Goal: Information Seeking & Learning: Learn about a topic

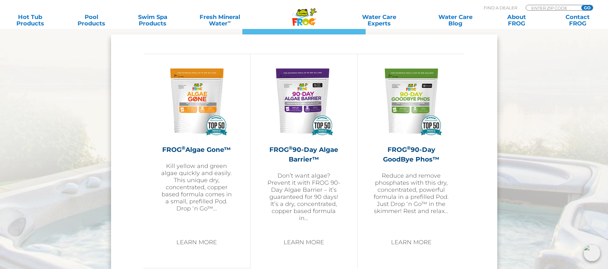
scroll to position [662, 0]
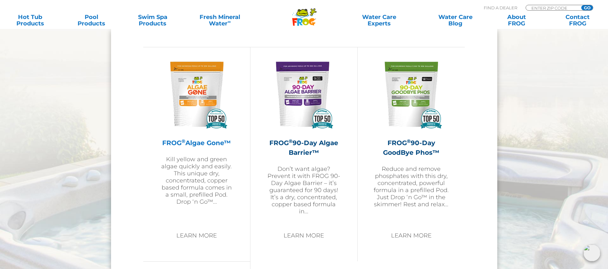
click at [196, 108] on img at bounding box center [196, 94] width 75 height 75
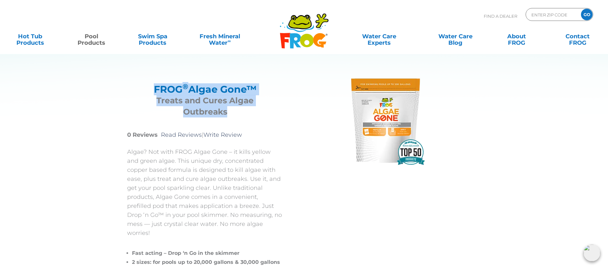
drag, startPoint x: 162, startPoint y: 90, endPoint x: 236, endPoint y: 115, distance: 78.3
click at [236, 115] on div "FROG ® Algae Gone™ Treats and Cures Algae Outbreaks" at bounding box center [205, 99] width 156 height 47
copy div "FROG ® Algae Gone™ Treats and Cures Algae Outbreaks"
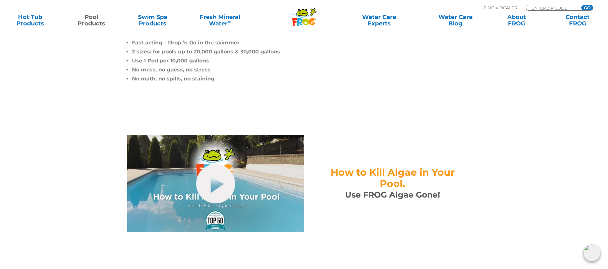
scroll to position [198, 0]
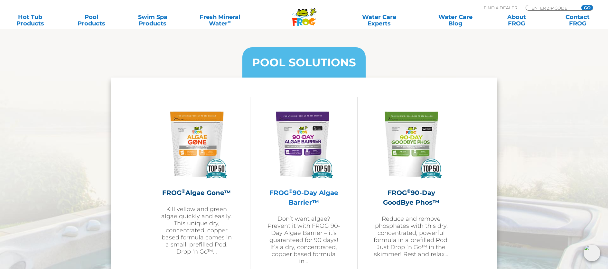
scroll to position [656, 0]
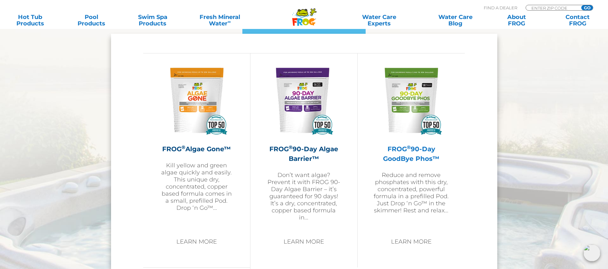
click at [486, 169] on div "FROG ® Algae Gone™ Kill yellow and green algae quickly and easily. This unique …" at bounding box center [304, 267] width 386 height 467
drag, startPoint x: 369, startPoint y: 147, endPoint x: 442, endPoint y: 157, distance: 73.1
click at [443, 158] on div "FROG ® 90-Day GoodBye Phos™ Reduce and remove phosphates with this dry, concent…" at bounding box center [410, 160] width 107 height 214
copy h2 "FROG ® 90-Day GoodBye Phos™"
click at [373, 163] on div "FROG ® 90-Day GoodBye Phos™ Reduce and remove phosphates with this dry, concent…" at bounding box center [410, 160] width 107 height 214
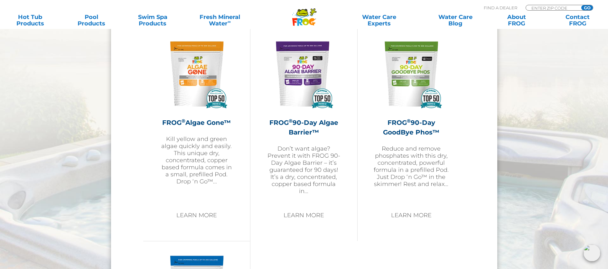
scroll to position [691, 0]
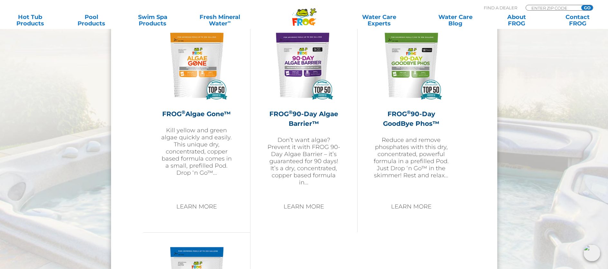
drag, startPoint x: 365, startPoint y: 139, endPoint x: 369, endPoint y: 136, distance: 4.5
click at [366, 139] on div "FROG ® 90-Day GoodBye Phos™ Reduce and remove phosphates with this dry, concent…" at bounding box center [410, 125] width 107 height 214
click at [526, 208] on section "POOL SOLUTIONS FROG ® Algae Gone™ Kill yellow and green algae quickly and easil…" at bounding box center [304, 212] width 608 height 562
click at [383, 141] on p "Reduce and remove phosphates with this dry, concentrated, powerful formula in a…" at bounding box center [411, 157] width 75 height 42
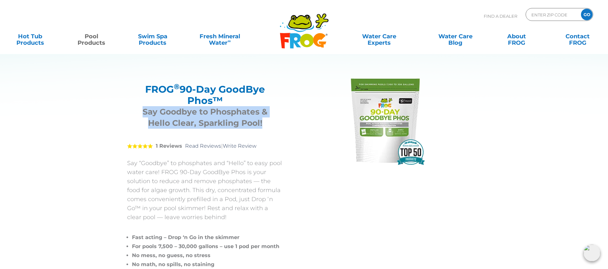
drag, startPoint x: 142, startPoint y: 110, endPoint x: 270, endPoint y: 126, distance: 129.1
click at [270, 126] on h3 "Say Goodbye to Phosphates & Hello Clear, Sparkling Pool!" at bounding box center [205, 117] width 140 height 23
copy h3 "Say Goodbye to Phosphates & Hello Clear, Sparkling Pool!"
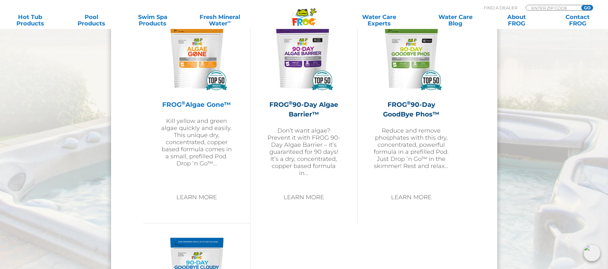
scroll to position [698, 0]
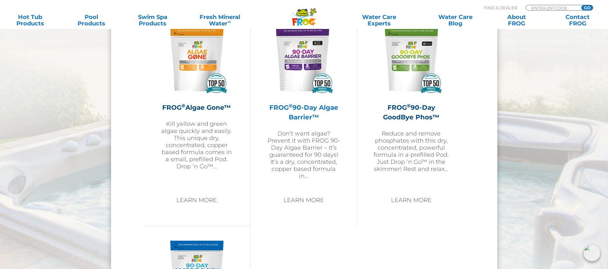
click at [295, 78] on img at bounding box center [303, 59] width 75 height 75
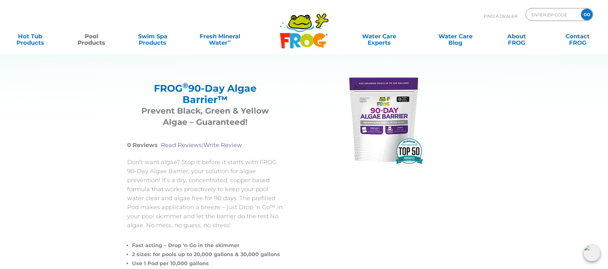
scroll to position [1, 0]
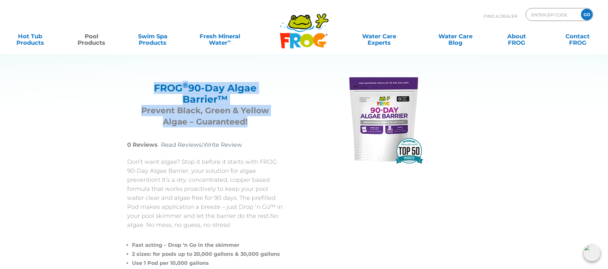
drag, startPoint x: 137, startPoint y: 87, endPoint x: 256, endPoint y: 129, distance: 126.6
click at [256, 129] on div "FROG ® 90-Day Algae Barrier™ Prevent Black, Green & Yellow Algae – Guaranteed!" at bounding box center [205, 103] width 156 height 58
copy div "FROG ® 90-Day Algae Barrier™ Prevent Black, Green & Yellow Algae – Guaranteed!"
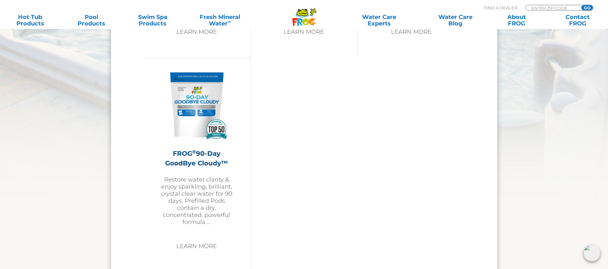
scroll to position [874, 0]
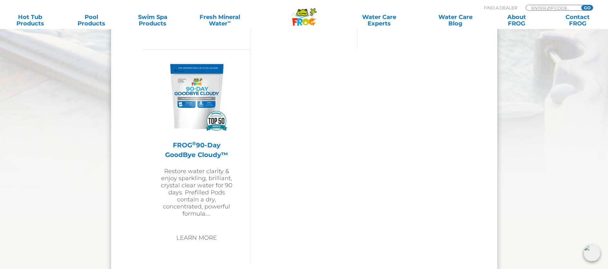
click at [192, 119] on img at bounding box center [196, 96] width 75 height 75
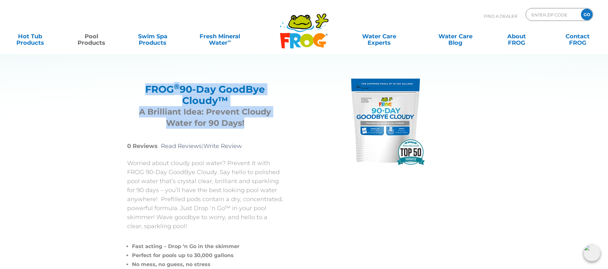
drag, startPoint x: 144, startPoint y: 87, endPoint x: 268, endPoint y: 124, distance: 129.4
click at [268, 124] on div "FROG ® 90-Day GoodBye Cloudy™ A Brilliant Idea: Prevent Cloudy Water for 90 Day…" at bounding box center [205, 105] width 156 height 58
copy div "FROG ® 90-Day GoodBye Cloudy™ A Brilliant Idea: Prevent Cloudy Water for 90 Day…"
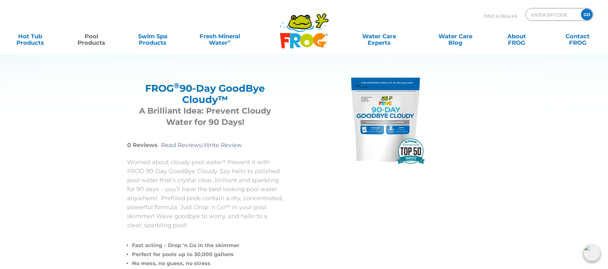
scroll to position [1, 0]
click at [394, 137] on img at bounding box center [385, 119] width 97 height 97
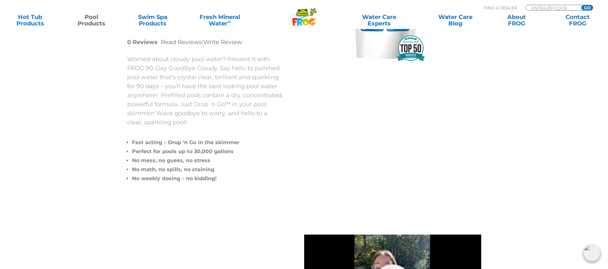
scroll to position [106, 0]
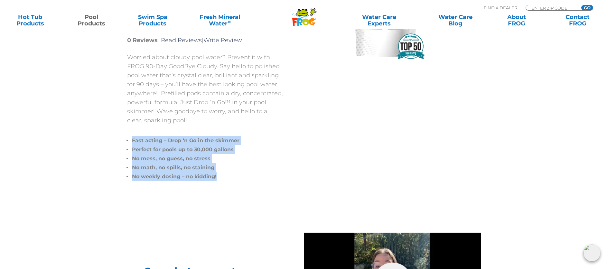
drag, startPoint x: 212, startPoint y: 177, endPoint x: 129, endPoint y: 139, distance: 91.0
click at [129, 139] on div "Worried about cloudy pool water? Prevent it with FROG 90-Day GoodBye Cloudy. Sa…" at bounding box center [205, 117] width 156 height 128
copy ul "Fast acting – Drop ‘n Go in the skimmer Perfect for pools up to 30,000 gallons …"
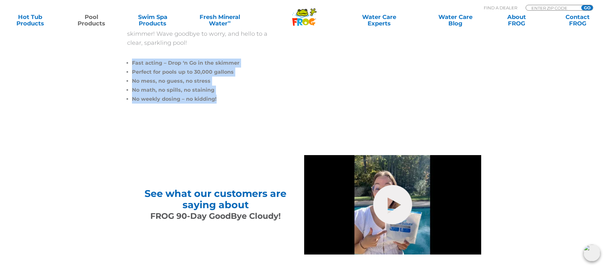
scroll to position [203, 0]
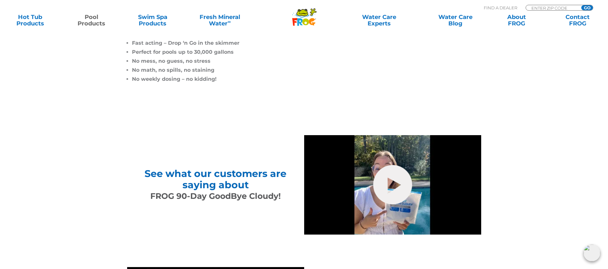
click at [107, 156] on section "See what our customers are saying about FROG 90-Day GoodBye Cloudy! hide-me" at bounding box center [304, 185] width 608 height 132
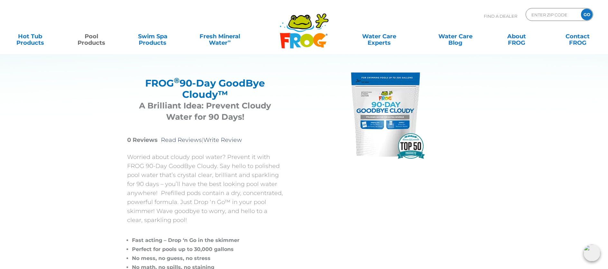
scroll to position [0, 0]
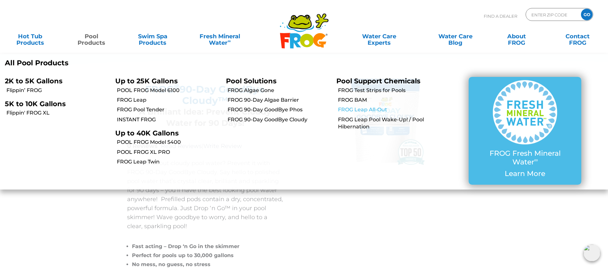
click at [352, 108] on link "FROG Leap All-Out" at bounding box center [390, 109] width 104 height 7
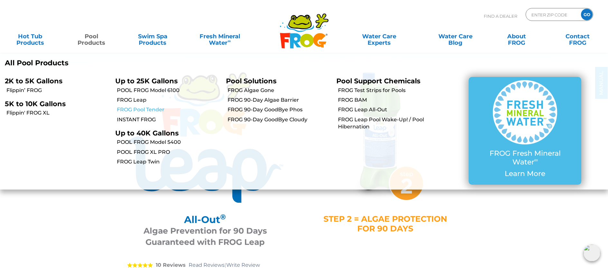
click at [154, 109] on link "FROG Pool Tender" at bounding box center [169, 109] width 104 height 7
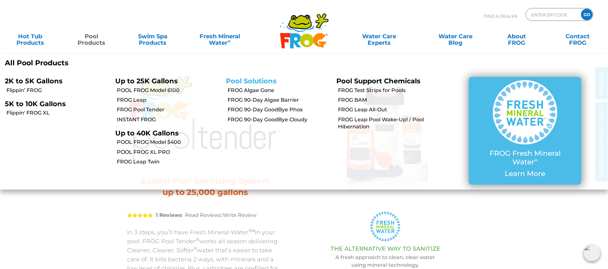
click at [259, 80] on link "Pool Solutions" at bounding box center [251, 81] width 51 height 8
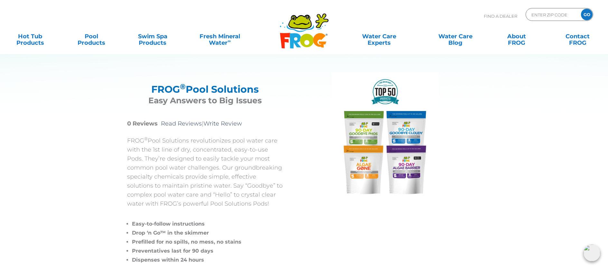
click at [404, 148] on img at bounding box center [385, 136] width 107 height 129
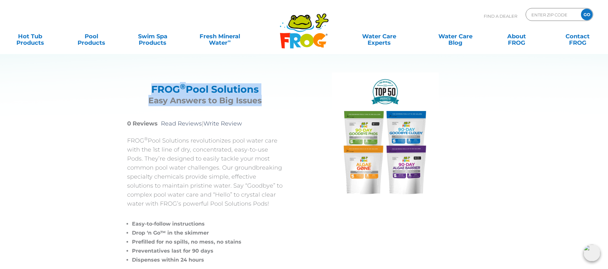
drag, startPoint x: 150, startPoint y: 88, endPoint x: 259, endPoint y: 106, distance: 110.5
click at [259, 106] on div "FROG ® Pool Solutions Easy Answers to Big Issues" at bounding box center [205, 93] width 156 height 35
copy div "FROG ® Pool Solutions Easy Answers to Big Issues"
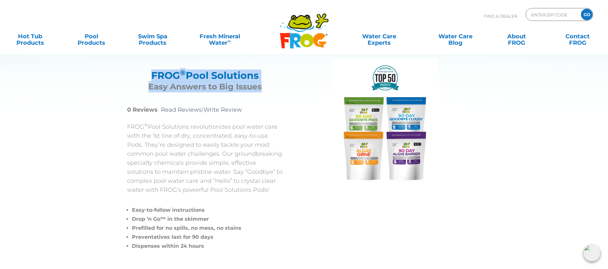
scroll to position [20, 0]
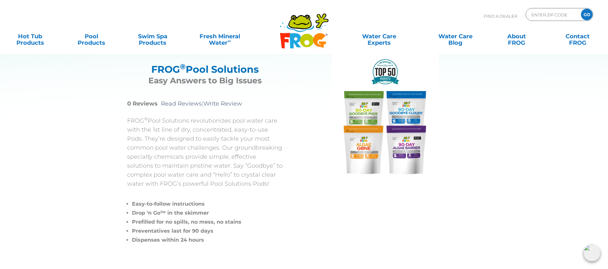
click at [129, 132] on p "FROG ® Pool Solutions revolutionizes pool water care with the 1st line of dry, …" at bounding box center [205, 152] width 156 height 72
click at [125, 120] on div "FROG ® Pool Solutions FROG ® Pool Solutions Easy Answers to Big Issues 0 Review…" at bounding box center [299, 150] width 376 height 260
drag, startPoint x: 126, startPoint y: 120, endPoint x: 236, endPoint y: 183, distance: 127.3
click at [236, 183] on div "FROG ® Pool Solutions FROG ® Pool Solutions Easy Answers to Big Issues 0 Review…" at bounding box center [299, 150] width 376 height 260
copy p "FROG ® Pool Solutions revolutionizes pool water care with the 1st line of dry, …"
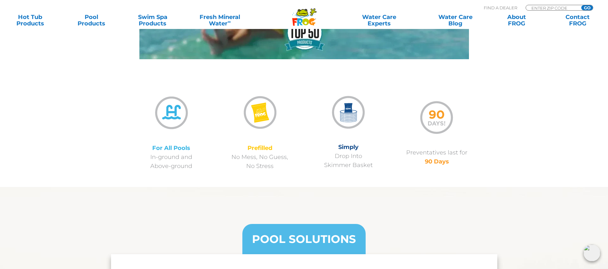
scroll to position [400, 0]
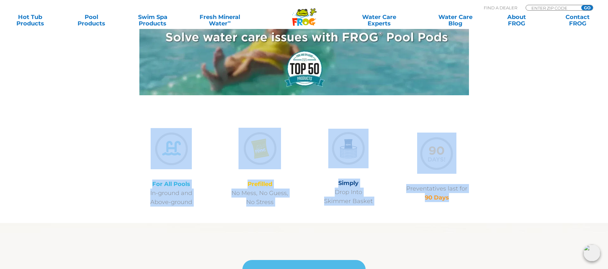
drag, startPoint x: 128, startPoint y: 134, endPoint x: 478, endPoint y: 205, distance: 357.0
click at [478, 205] on div "For All Pools In-ground and Above-ground Prefilled No Mess, No Guess, No Stress…" at bounding box center [304, 167] width 354 height 79
copy div "For All Pools In-ground and Above-ground Prefilled No Mess, No Guess, No Stress…"
click at [79, 196] on section "hide-me For All Pools In-ground and Above-ground Prefilled No Mess, No Guess, N…" at bounding box center [304, 61] width 608 height 323
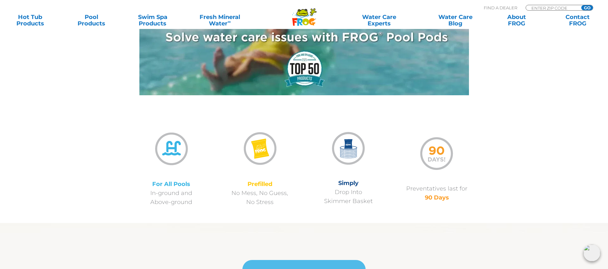
drag, startPoint x: 136, startPoint y: 185, endPoint x: 143, endPoint y: 185, distance: 7.1
click at [142, 186] on p "For All Pools In-ground and Above-ground" at bounding box center [171, 193] width 88 height 27
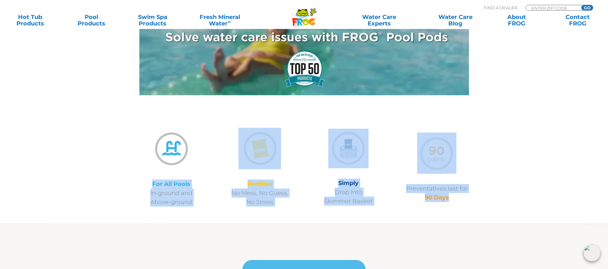
drag, startPoint x: 147, startPoint y: 183, endPoint x: 478, endPoint y: 205, distance: 331.2
click at [478, 205] on div "For All Pools In-ground and Above-ground Prefilled No Mess, No Guess, No Stress…" at bounding box center [304, 167] width 354 height 79
copy div "For All Pools In-ground and Above-ground Prefilled No Mess, No Guess, No Stress…"
click at [91, 197] on section "hide-me For All Pools In-ground and Above-ground Prefilled No Mess, No Guess, N…" at bounding box center [304, 61] width 608 height 323
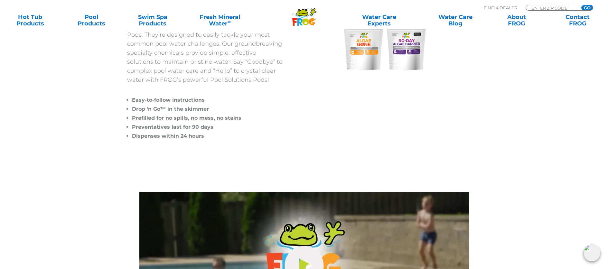
scroll to position [0, 0]
